Goal: Information Seeking & Learning: Find specific fact

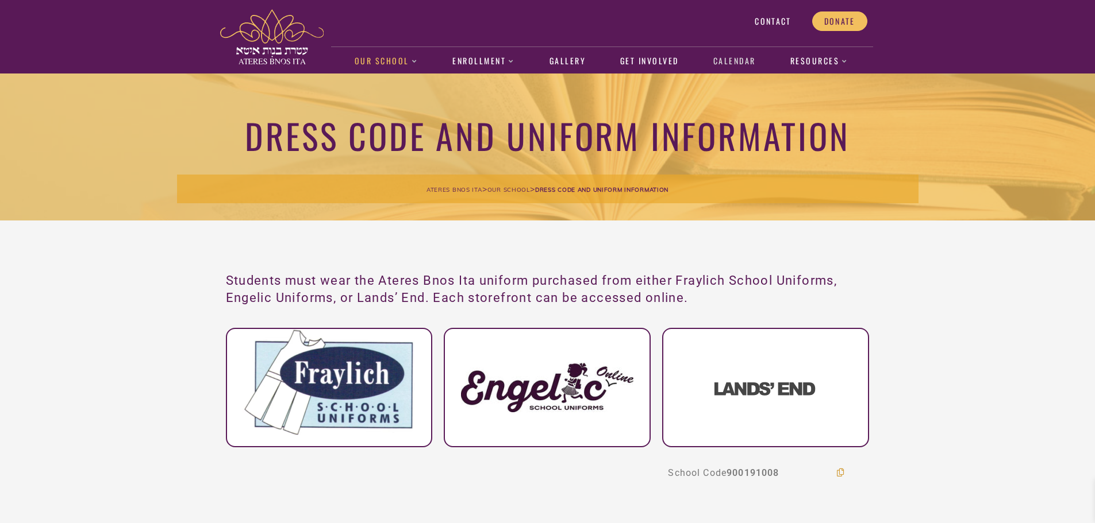
click at [737, 60] on link "Calendar" at bounding box center [734, 61] width 55 height 26
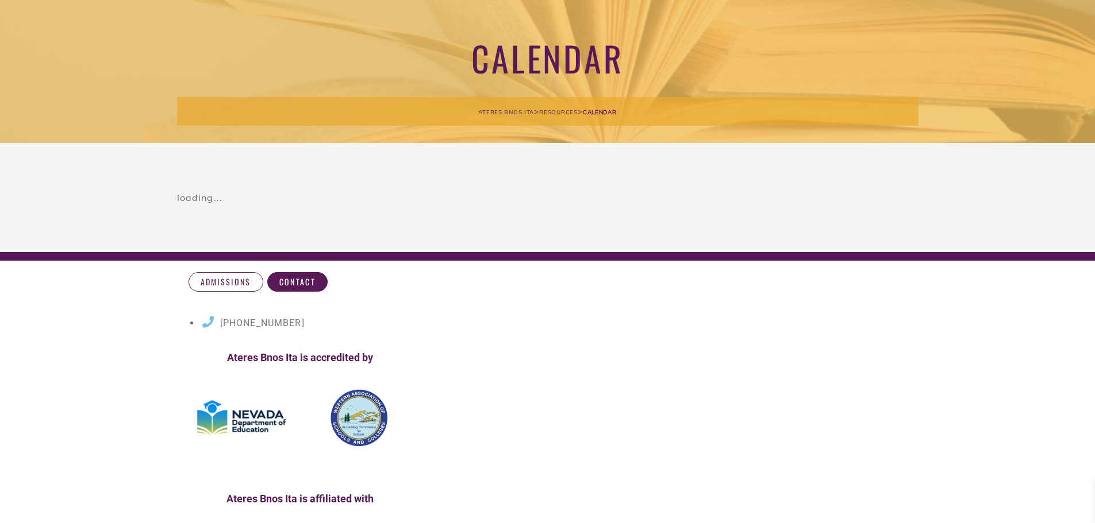
scroll to position [85, 0]
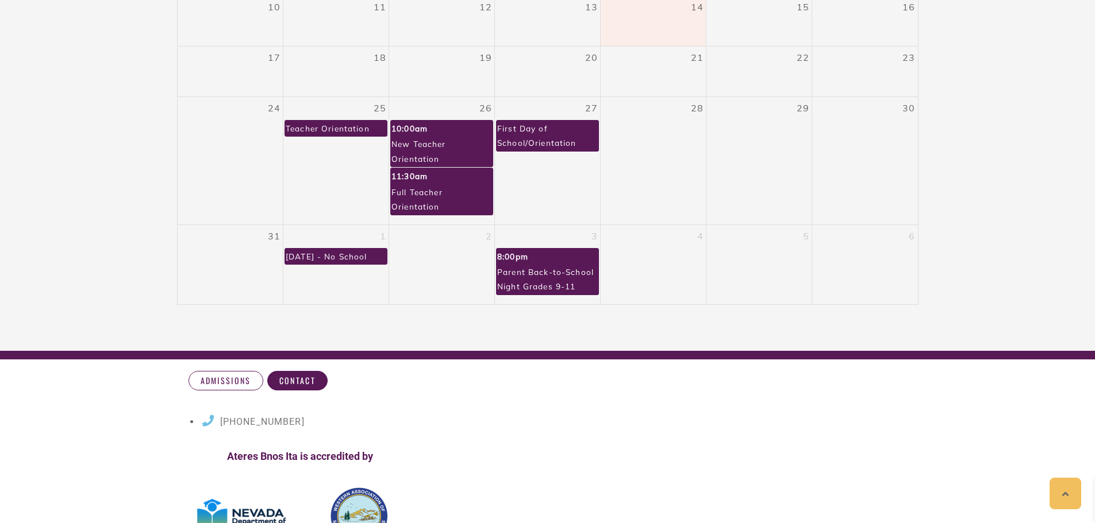
scroll to position [456, 0]
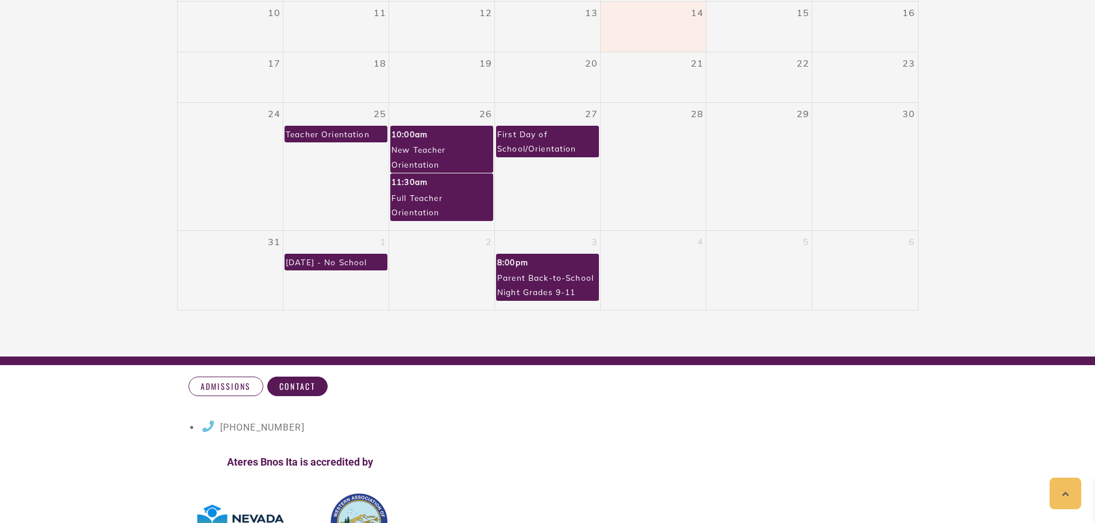
click at [529, 144] on div "First Day of School/Orientation" at bounding box center [547, 141] width 102 height 30
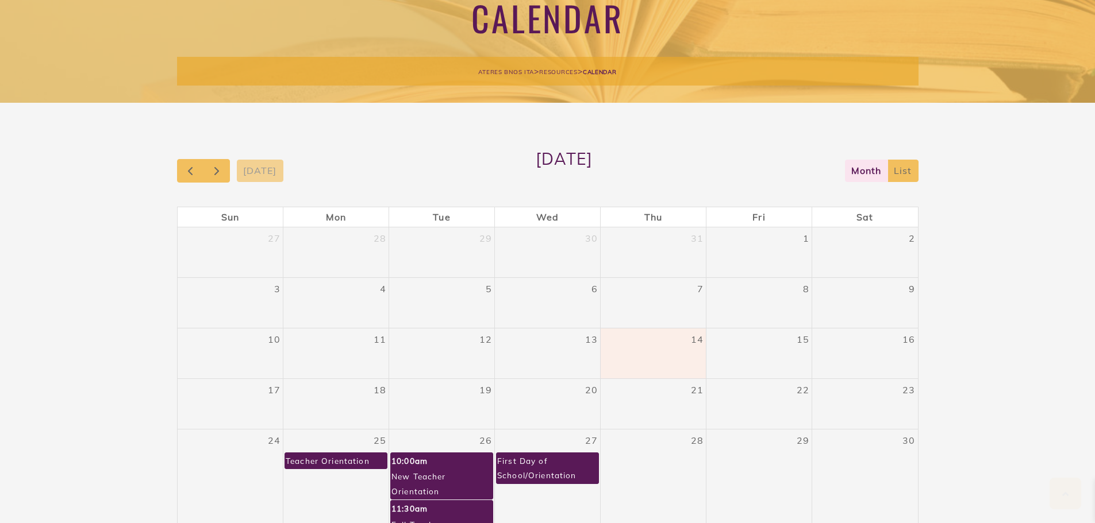
scroll to position [135, 0]
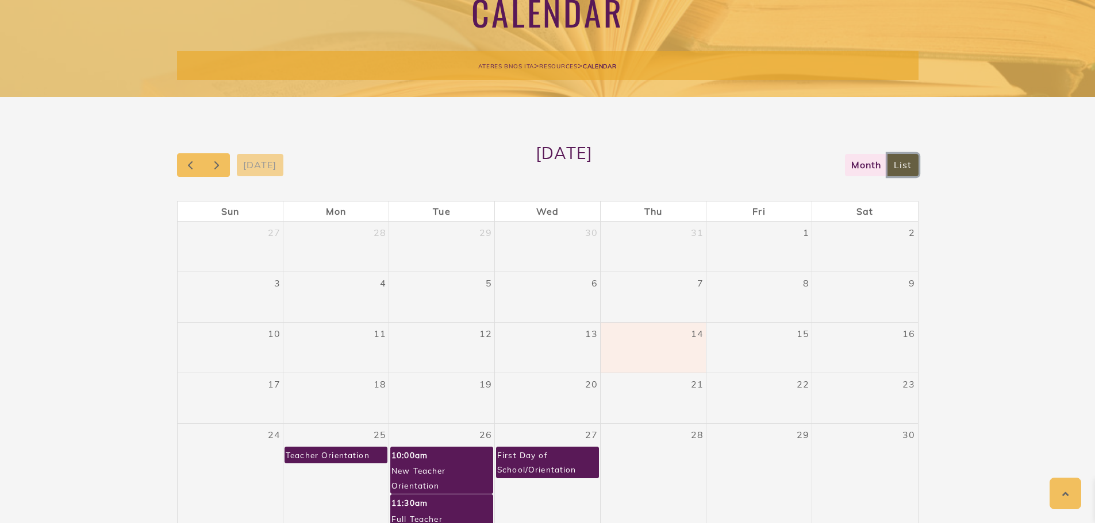
click at [910, 170] on button "list" at bounding box center [902, 165] width 31 height 22
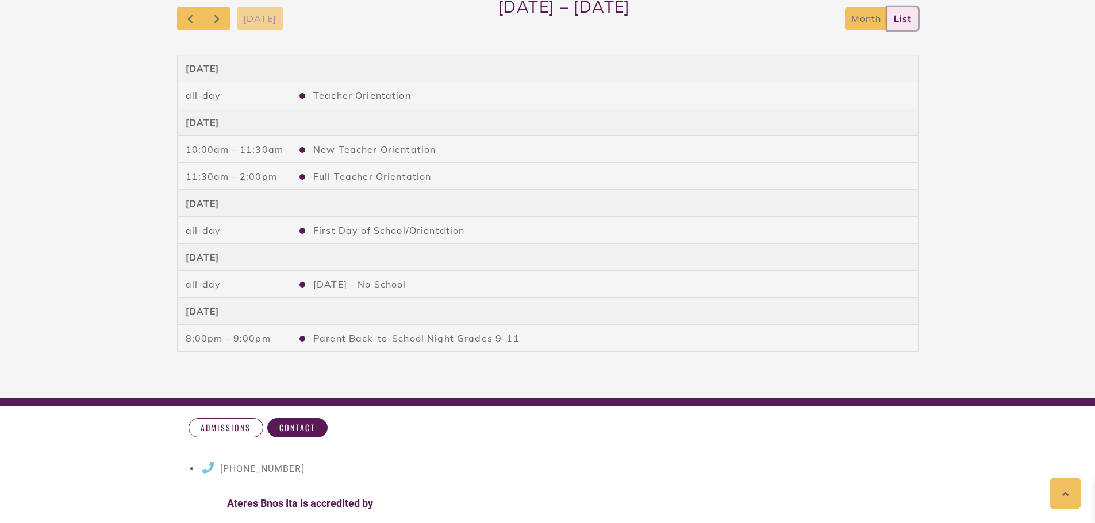
scroll to position [267, 0]
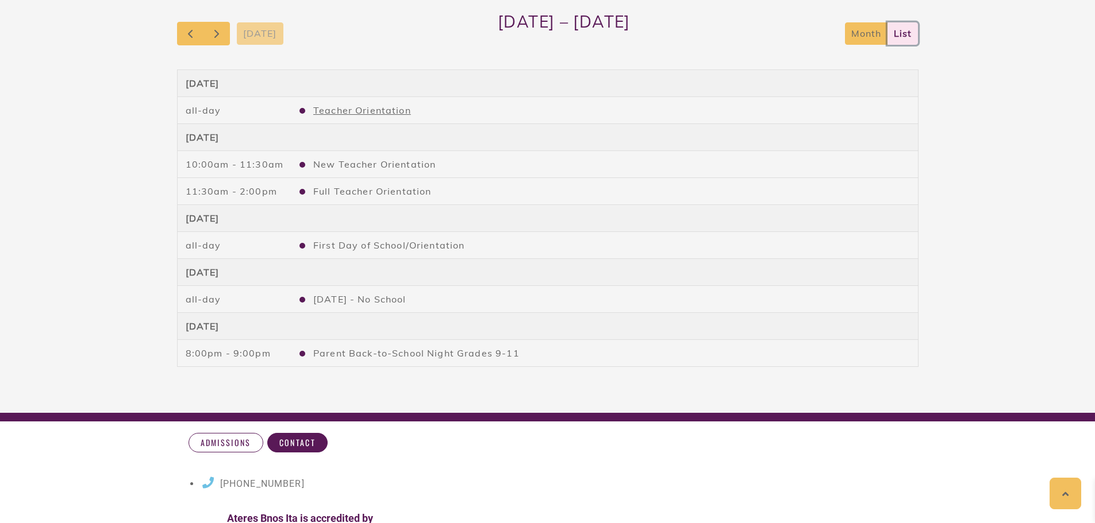
click at [337, 109] on link "Teacher Orientation" at bounding box center [362, 110] width 98 height 11
click at [353, 111] on link "Teacher Orientation" at bounding box center [362, 110] width 98 height 11
